Goal: Check status: Check status

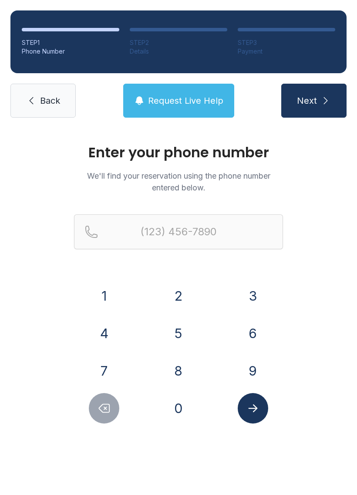
click at [245, 372] on button "9" at bounding box center [253, 370] width 30 height 30
click at [181, 403] on button "0" at bounding box center [178, 408] width 30 height 30
click at [189, 378] on button "8" at bounding box center [178, 370] width 30 height 30
click at [103, 338] on button "4" at bounding box center [104, 333] width 30 height 30
click at [179, 408] on button "0" at bounding box center [178, 408] width 30 height 30
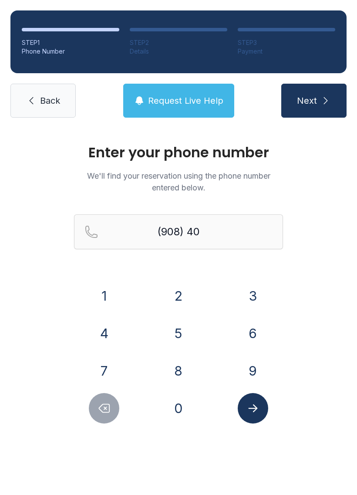
click at [179, 407] on button "0" at bounding box center [178, 408] width 30 height 30
click at [105, 332] on button "4" at bounding box center [104, 333] width 30 height 30
click at [109, 371] on button "7" at bounding box center [104, 370] width 30 height 30
click at [108, 298] on button "1" at bounding box center [104, 296] width 30 height 30
click at [107, 329] on button "4" at bounding box center [104, 333] width 30 height 30
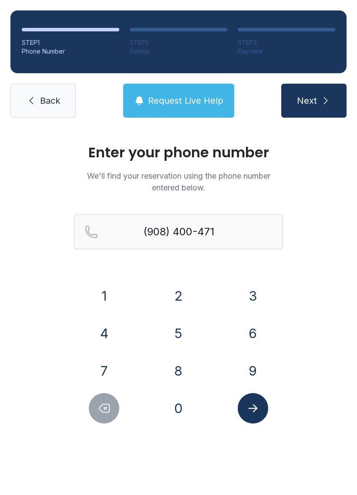
type input "[PHONE_NUMBER]"
click at [256, 407] on icon "Submit lookup form" at bounding box center [252, 408] width 9 height 8
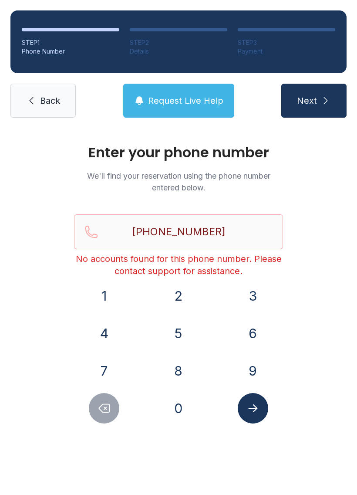
click at [54, 97] on span "Back" at bounding box center [50, 101] width 20 height 12
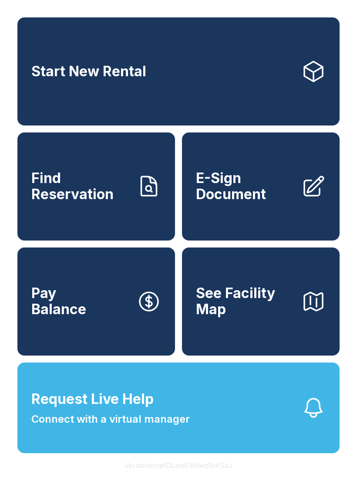
click at [191, 429] on button "Request Live Help Connect with a virtual manager" at bounding box center [178, 407] width 322 height 91
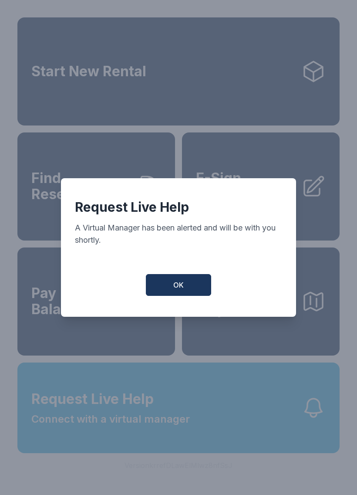
click at [179, 289] on span "OK" at bounding box center [178, 285] width 10 height 10
